Goal: Transaction & Acquisition: Purchase product/service

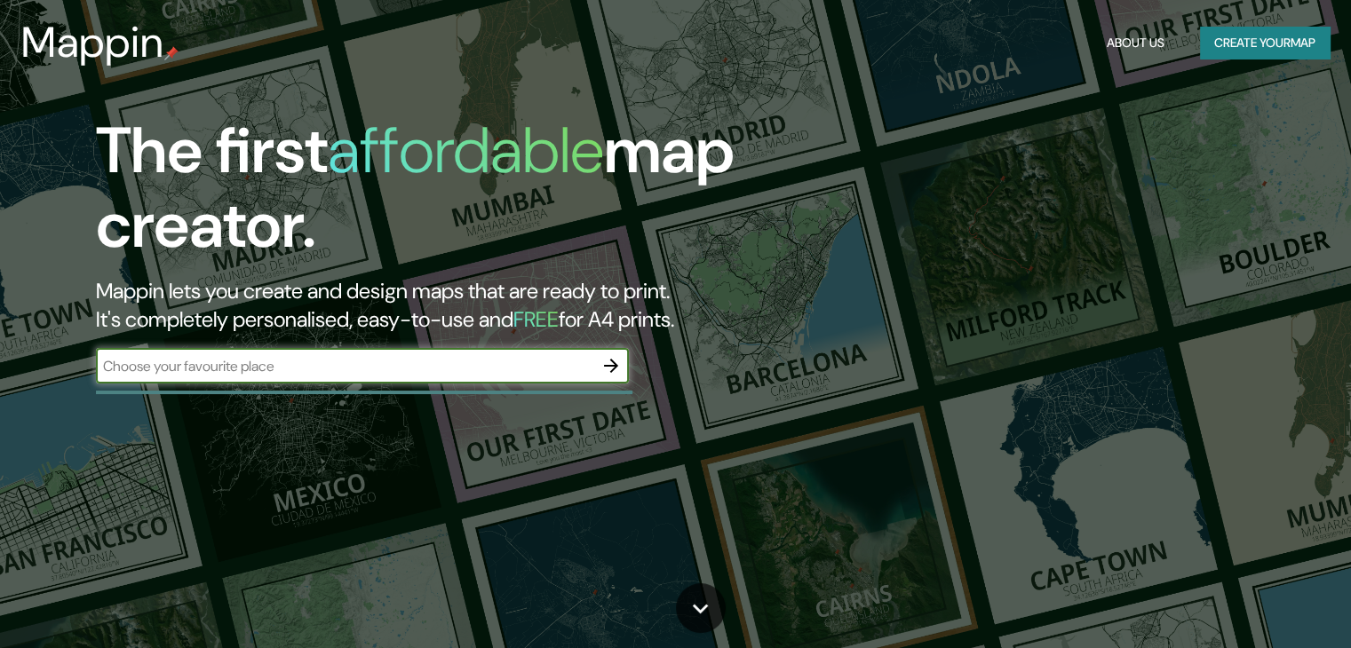
click at [330, 365] on input "text" at bounding box center [344, 366] width 497 height 20
paste input "[STREET_ADDRESS]"
type input "[STREET_ADDRESS]"
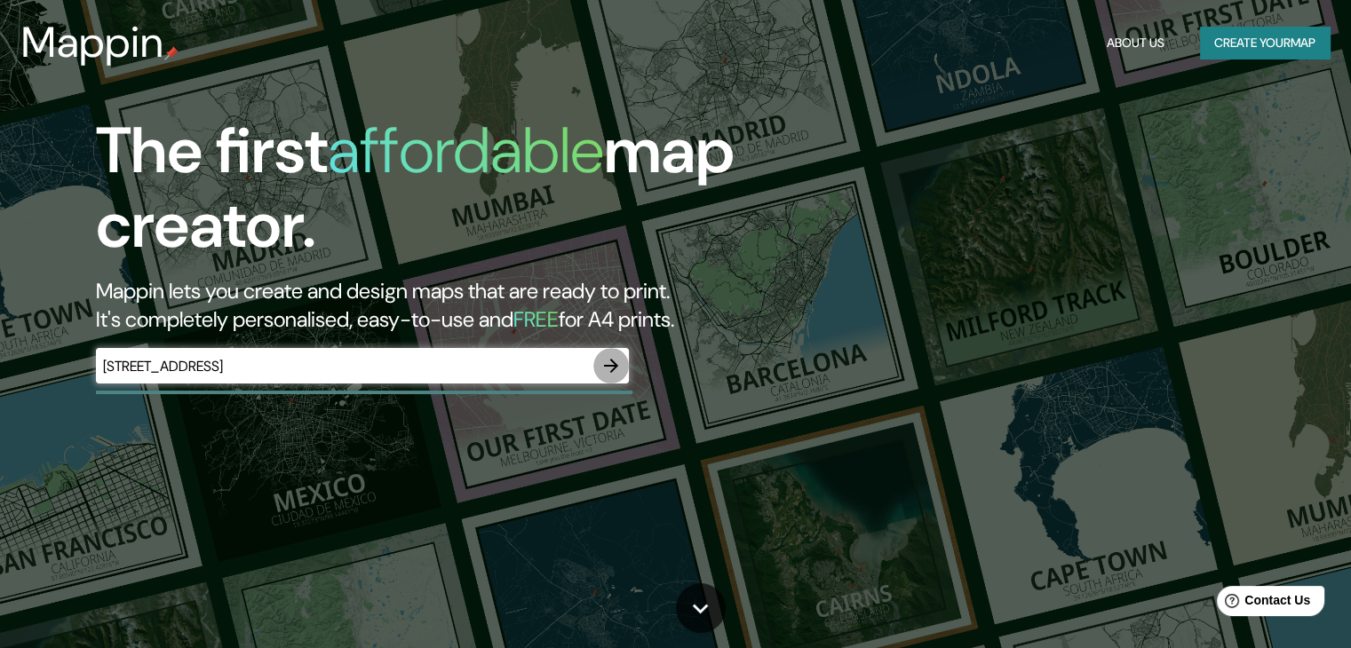
scroll to position [0, 0]
click at [611, 363] on icon "button" at bounding box center [610, 365] width 21 height 21
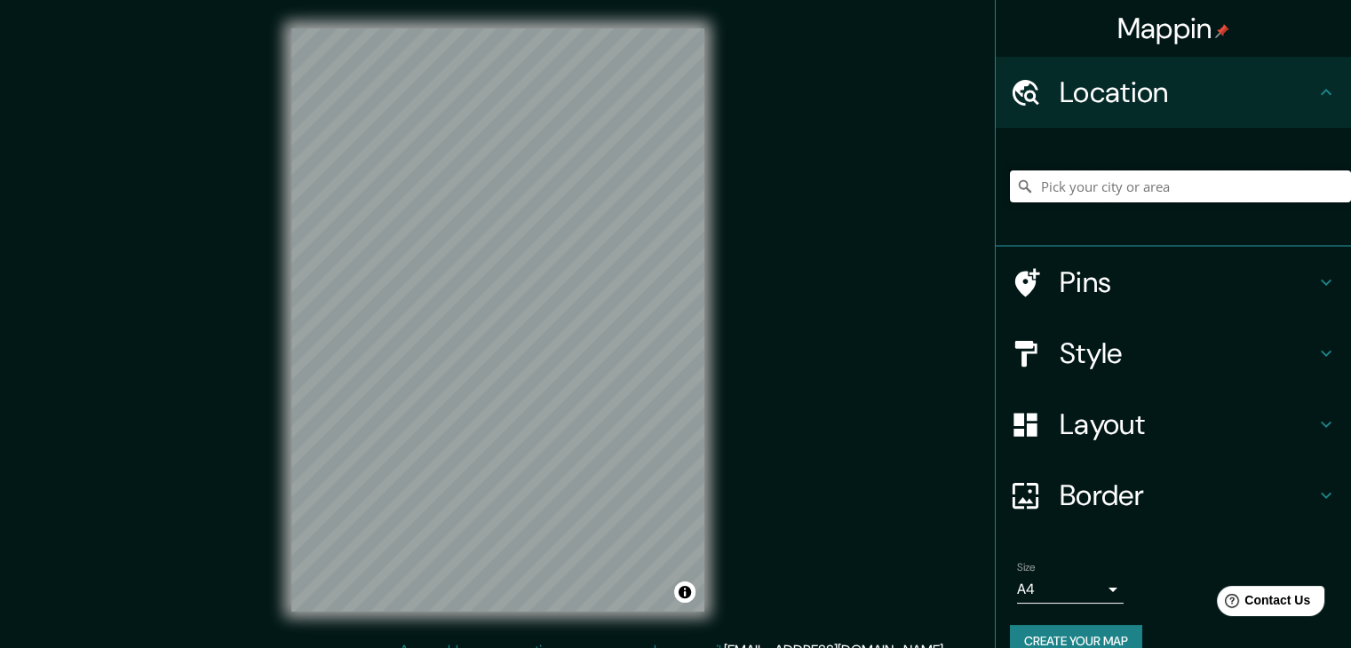
click at [1152, 185] on input "Pick your city or area" at bounding box center [1180, 187] width 341 height 32
paste input "[STREET_ADDRESS]"
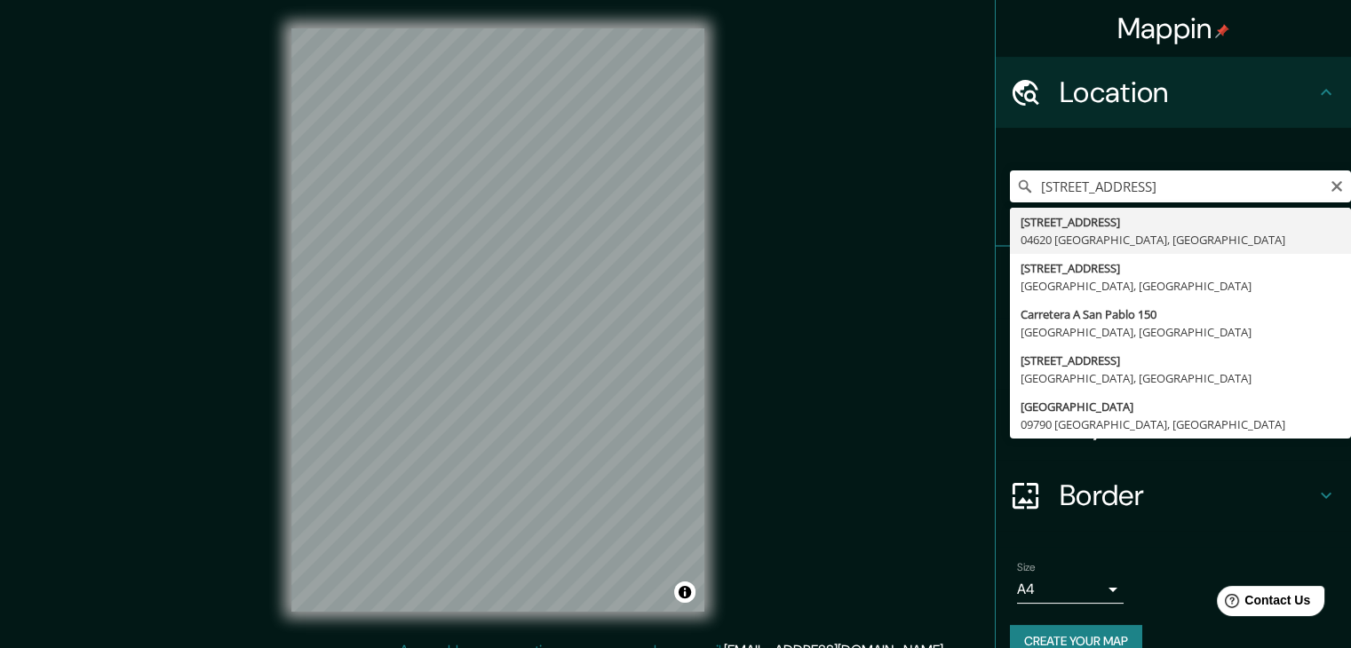
type input "[STREET_ADDRESS]"
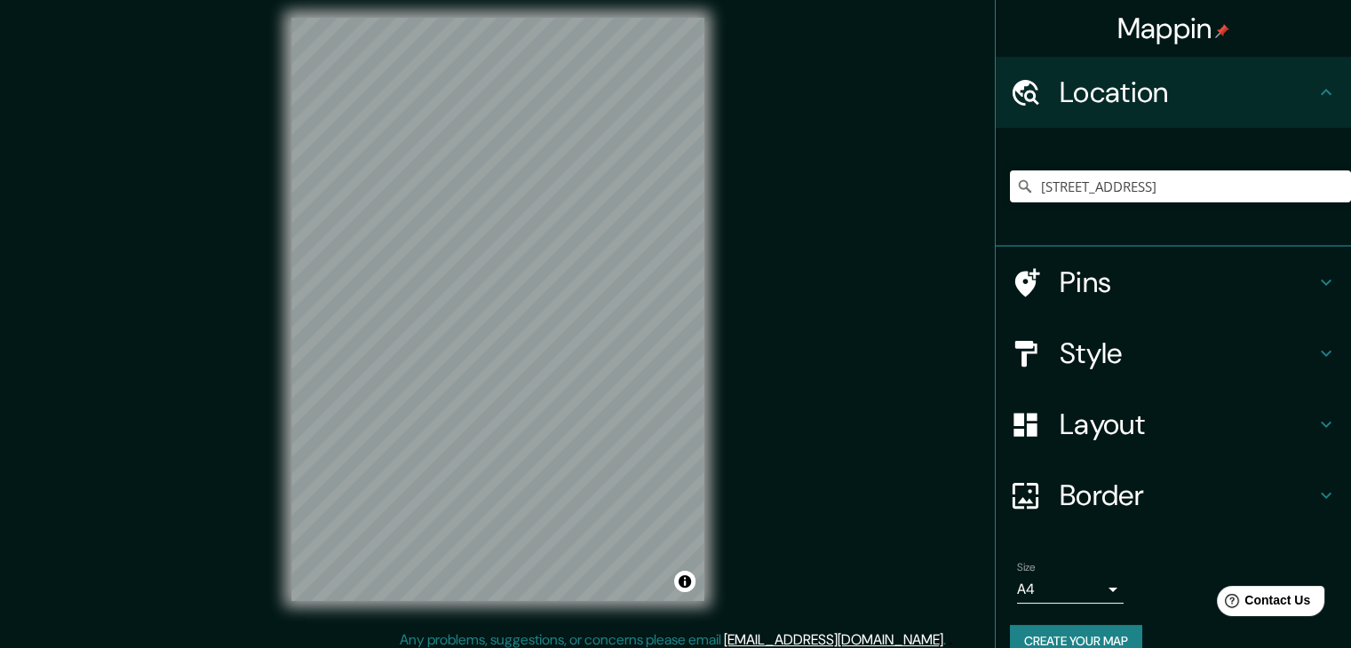
scroll to position [12, 0]
